Goal: Contribute content: Contribute content

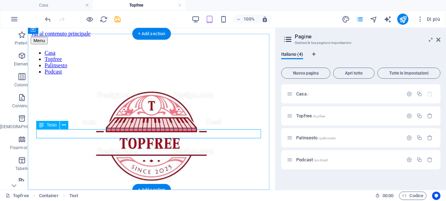
scroll to position [178, 0]
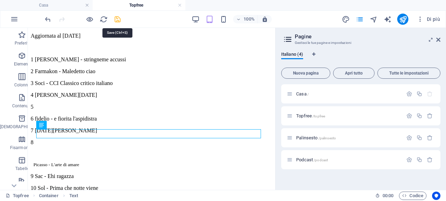
click at [120, 21] on icon "salva" at bounding box center [118, 19] width 8 height 8
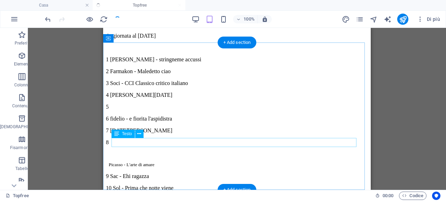
scroll to position [169, 0]
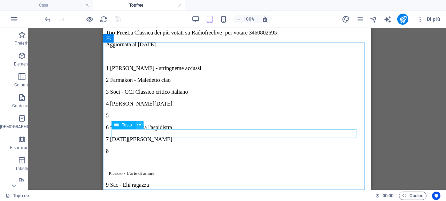
click at [139, 126] on icon at bounding box center [139, 125] width 4 height 7
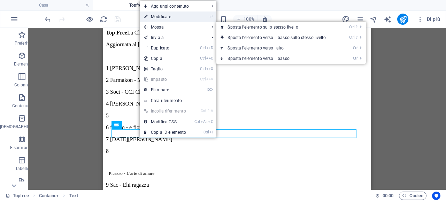
click at [189, 17] on link "⏎ Modificare" at bounding box center [165, 17] width 51 height 10
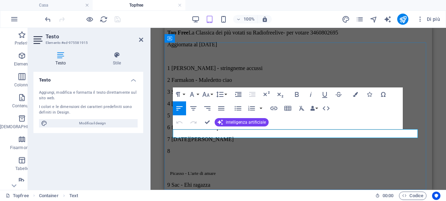
click at [283, 131] on p "6 fidelio - e fiorita l'aspidistra" at bounding box center [298, 127] width 262 height 6
click at [199, 134] on icon at bounding box center [201, 133] width 4 height 7
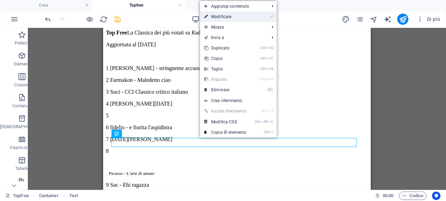
click at [246, 18] on link "⏎ Modificare" at bounding box center [225, 17] width 51 height 10
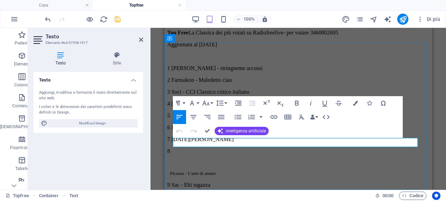
click at [261, 140] on p "7 [DATE][PERSON_NAME]" at bounding box center [298, 139] width 262 height 6
drag, startPoint x: 140, startPoint y: 38, endPoint x: 39, endPoint y: 16, distance: 103.0
click at [140, 38] on icon at bounding box center [141, 40] width 4 height 6
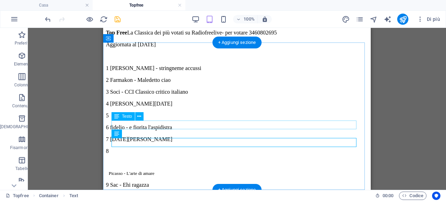
click at [170, 119] on div "5" at bounding box center [237, 116] width 262 height 6
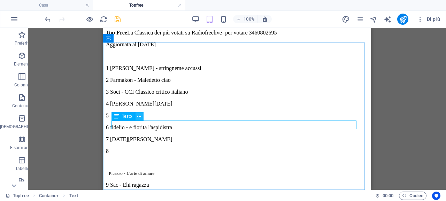
click at [140, 118] on icon at bounding box center [139, 116] width 4 height 7
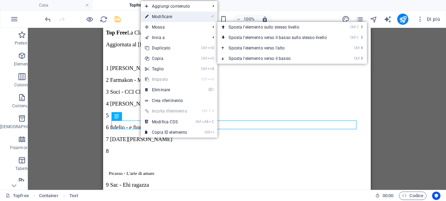
click at [184, 17] on link "⏎ Modificare" at bounding box center [166, 17] width 51 height 10
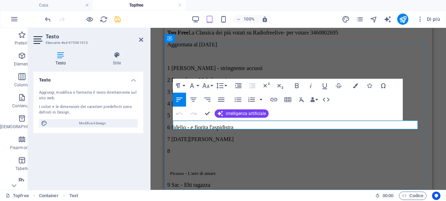
click at [208, 119] on p "5" at bounding box center [298, 116] width 262 height 6
drag, startPoint x: 61, startPoint y: 18, endPoint x: 142, endPoint y: 38, distance: 83.9
click at [142, 38] on icon at bounding box center [141, 40] width 4 height 6
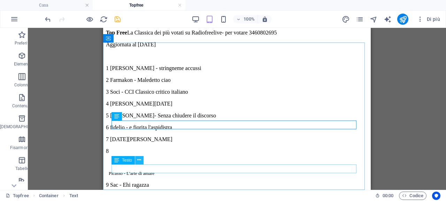
drag, startPoint x: 141, startPoint y: 162, endPoint x: 57, endPoint y: 136, distance: 88.3
click at [141, 162] on icon at bounding box center [139, 159] width 4 height 7
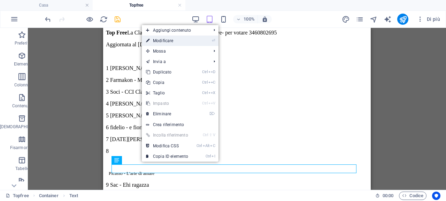
drag, startPoint x: 183, startPoint y: 41, endPoint x: 61, endPoint y: 99, distance: 135.0
click at [183, 41] on link "⏎ Modificare" at bounding box center [167, 41] width 51 height 10
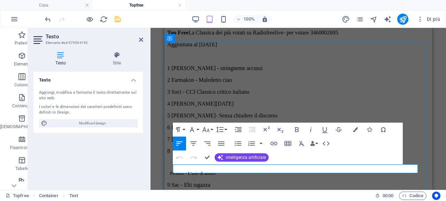
drag, startPoint x: 267, startPoint y: 168, endPoint x: 182, endPoint y: 168, distance: 85.0
click at [182, 194] on p "10 Sol - Prima che notte viene" at bounding box center [298, 197] width 262 height 6
click at [139, 40] on icon at bounding box center [141, 40] width 4 height 6
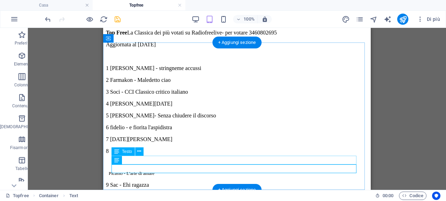
click at [202, 182] on div "9 Sac - Ehi ragazza" at bounding box center [237, 185] width 262 height 6
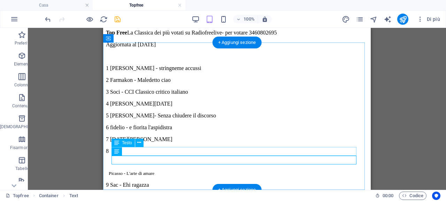
click at [202, 152] on div "8 Picasso - L'arte di amare" at bounding box center [237, 162] width 262 height 28
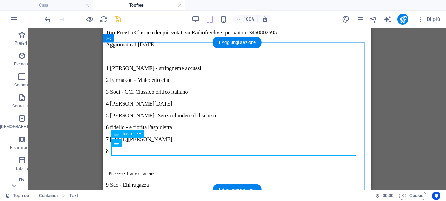
click at [202, 142] on div "7 [DATE][PERSON_NAME]" at bounding box center [237, 139] width 262 height 6
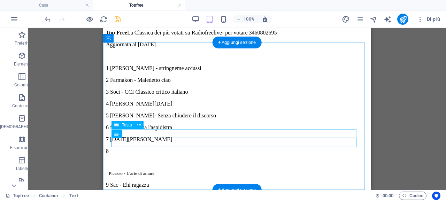
click at [205, 131] on div "6 fidelio - e fiorita l'aspidistra" at bounding box center [237, 127] width 262 height 6
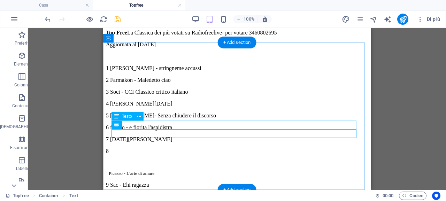
click at [205, 119] on div "5 [PERSON_NAME]- Senza chiudere il discorso" at bounding box center [237, 116] width 262 height 6
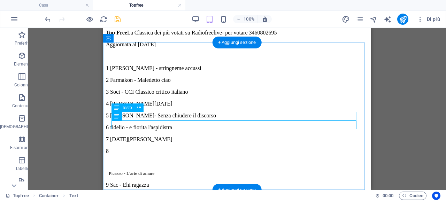
click at [198, 107] on div "4 [PERSON_NAME][DATE]" at bounding box center [237, 104] width 262 height 6
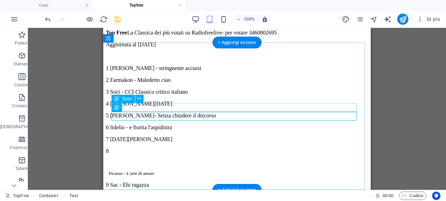
click at [210, 95] on div "3 Soci - CCI Classico critico italiano" at bounding box center [237, 92] width 262 height 6
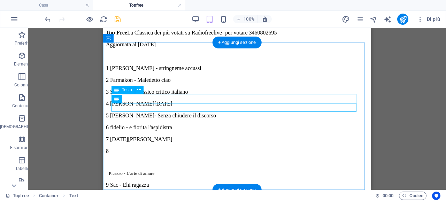
click at [204, 83] on div "2 Farmakon - Maledetto ciao" at bounding box center [237, 80] width 262 height 6
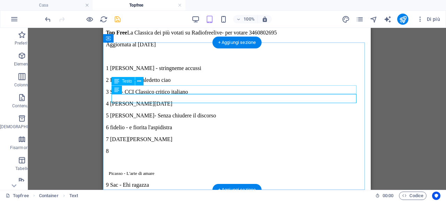
click at [206, 71] on div "1 [PERSON_NAME] - stringneme accussi" at bounding box center [237, 68] width 262 height 6
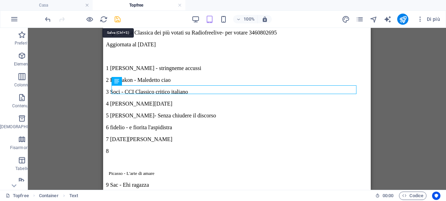
click at [116, 21] on icon "salva" at bounding box center [118, 19] width 8 height 8
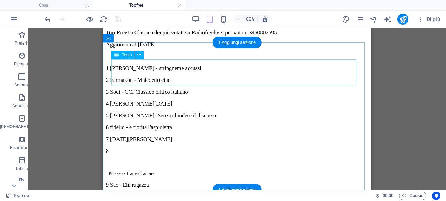
click at [166, 60] on div "Top Free La Classica dei più votati su Radiofreelive- per votare 3460802695 Agg…" at bounding box center [237, 45] width 262 height 30
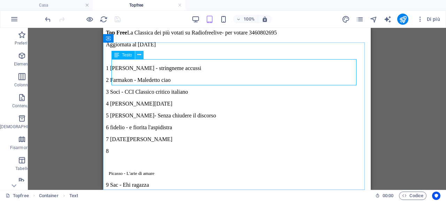
click at [139, 56] on icon at bounding box center [139, 54] width 4 height 7
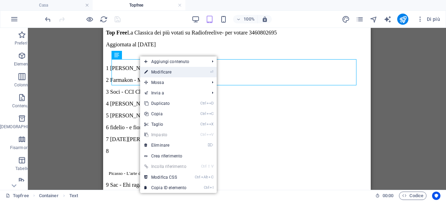
click at [170, 73] on font "Modificare" at bounding box center [161, 72] width 20 height 5
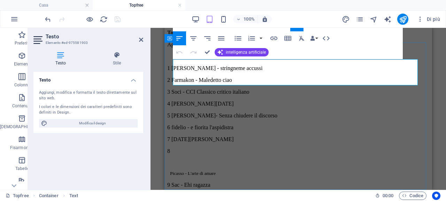
click at [217, 47] on font "Aggiornata al [DATE]" at bounding box center [192, 44] width 50 height 6
drag, startPoint x: 226, startPoint y: 72, endPoint x: 219, endPoint y: 72, distance: 7.0
click at [217, 47] on font "Aggiornata al [DATE]" at bounding box center [192, 44] width 50 height 6
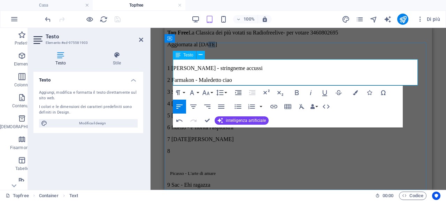
drag, startPoint x: 237, startPoint y: 70, endPoint x: 230, endPoint y: 72, distance: 7.1
click at [217, 47] on font "Aggiornata al [DATE]" at bounding box center [192, 44] width 50 height 6
drag, startPoint x: 140, startPoint y: 38, endPoint x: 177, endPoint y: 49, distance: 38.8
click at [140, 38] on icon at bounding box center [141, 40] width 4 height 6
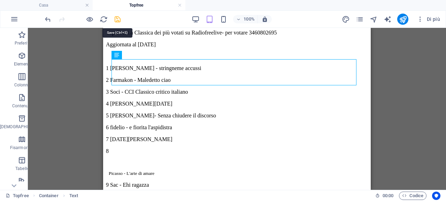
click at [114, 19] on icon "salva" at bounding box center [118, 19] width 8 height 8
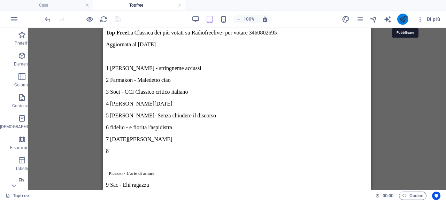
click at [399, 23] on icon "pubblicare" at bounding box center [403, 19] width 8 height 8
